Goal: Task Accomplishment & Management: Complete application form

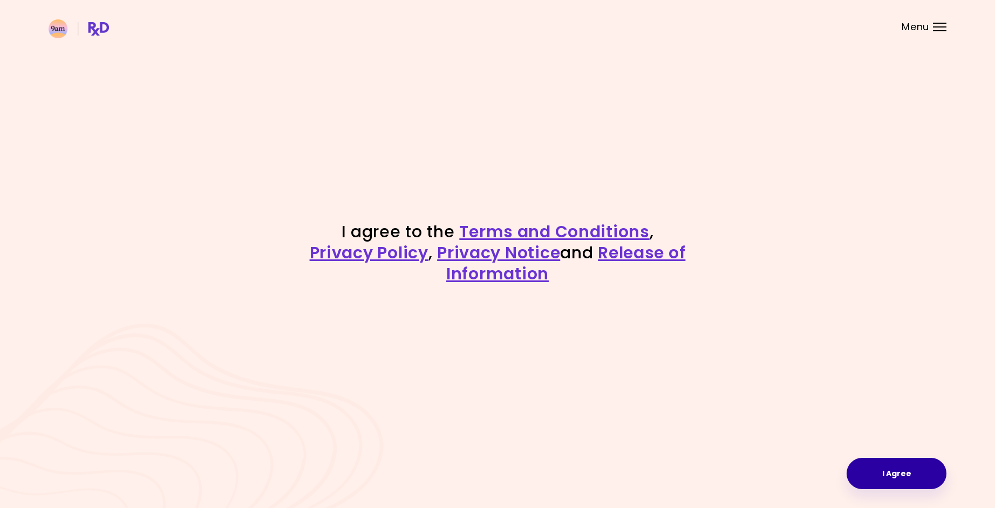
click at [899, 465] on button "I Agree" at bounding box center [896, 473] width 100 height 31
